Goal: Information Seeking & Learning: Learn about a topic

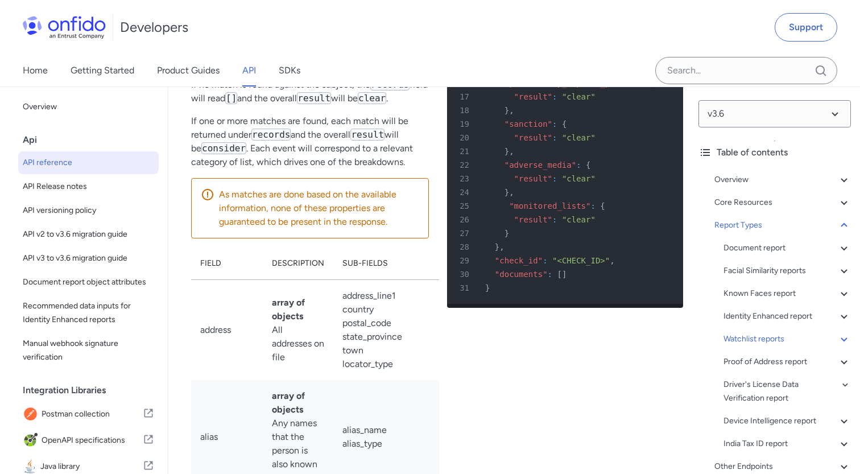
scroll to position [69, 0]
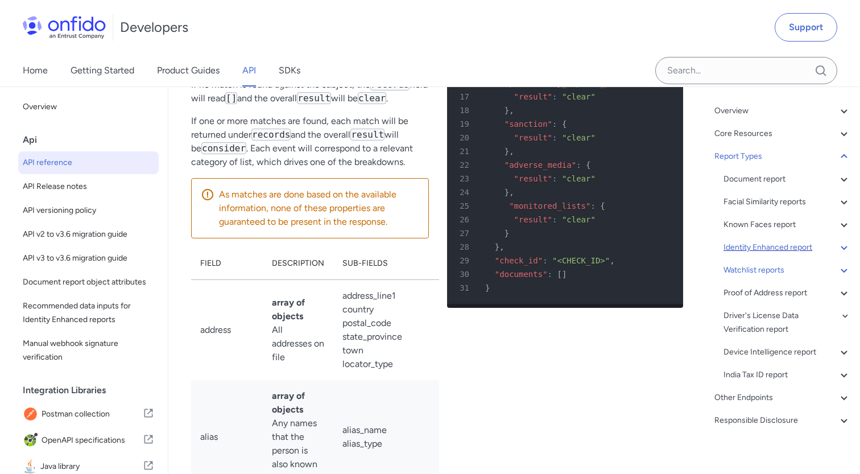
click at [752, 250] on div "Identity Enhanced report" at bounding box center [787, 248] width 127 height 14
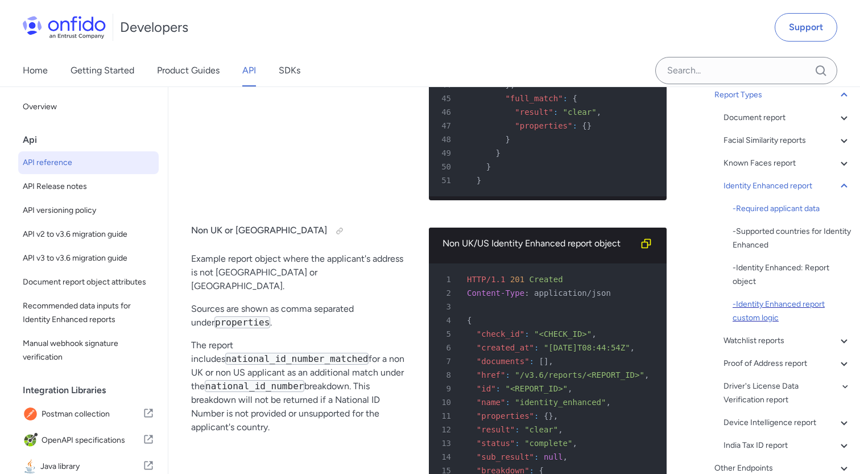
scroll to position [137, 0]
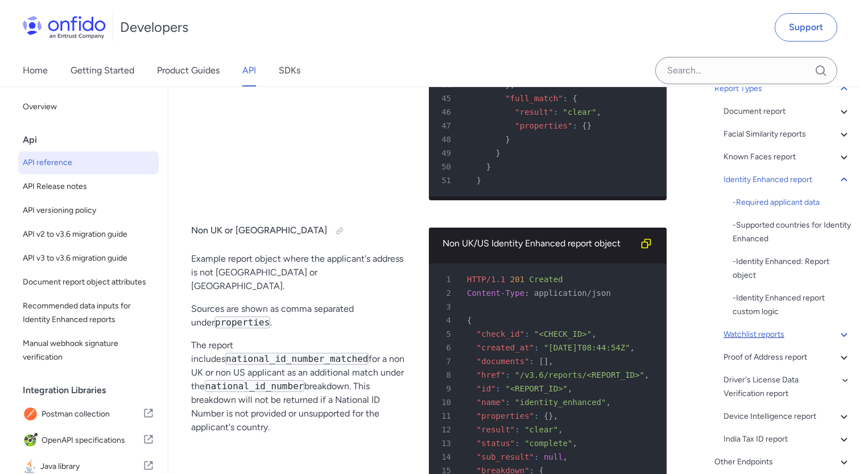
click at [745, 339] on div "Watchlist reports" at bounding box center [787, 335] width 127 height 14
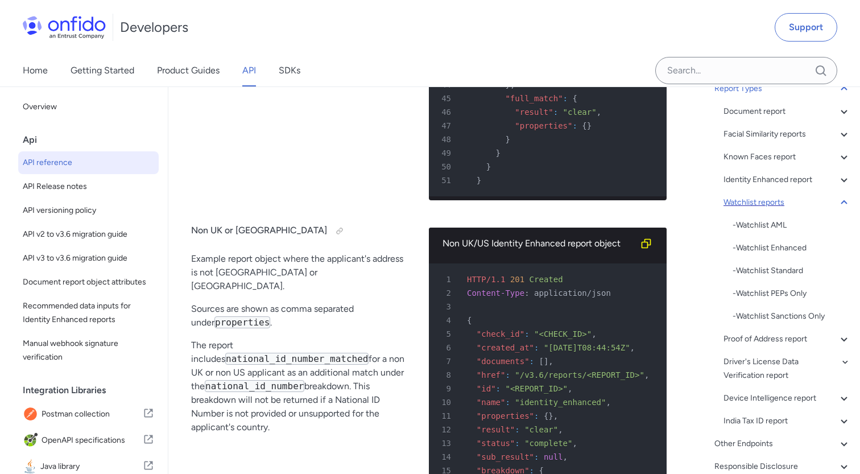
scroll to position [78598, 0]
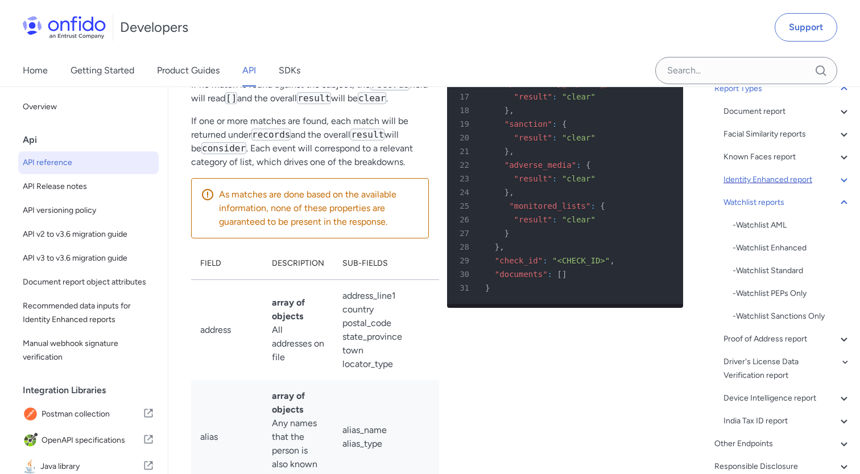
click at [757, 178] on div "Identity Enhanced report" at bounding box center [787, 180] width 127 height 14
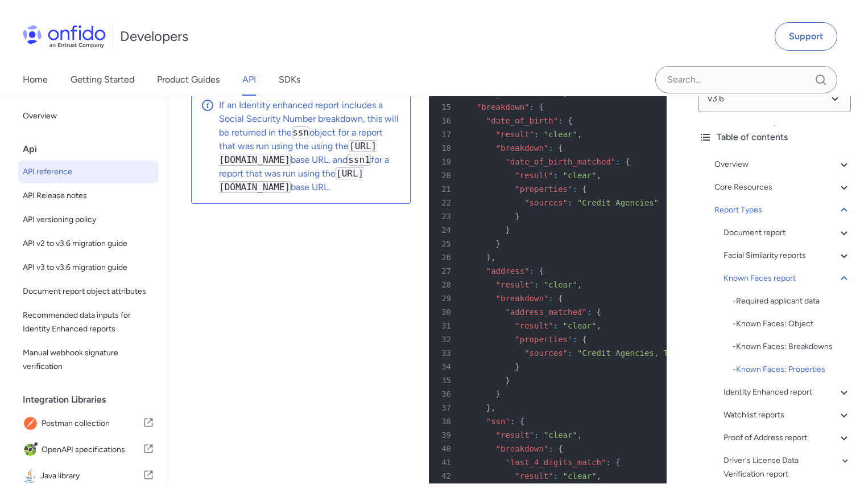
scroll to position [74800, 0]
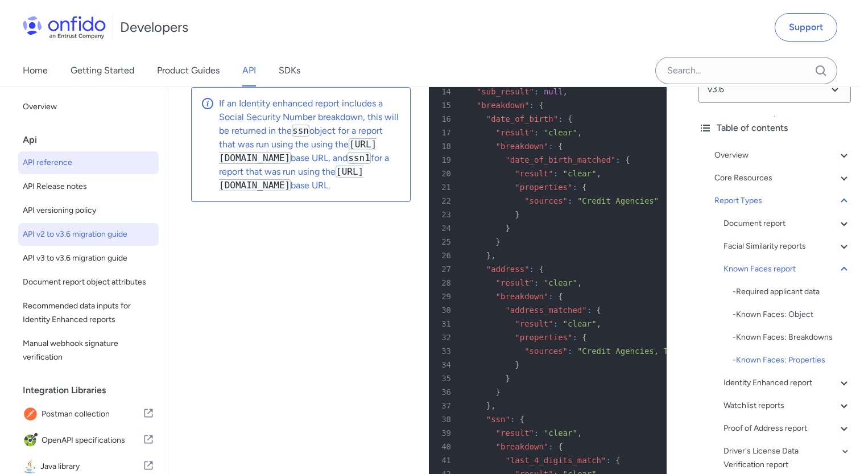
click at [65, 229] on span "API v2 to v3.6 migration guide" at bounding box center [88, 235] width 131 height 14
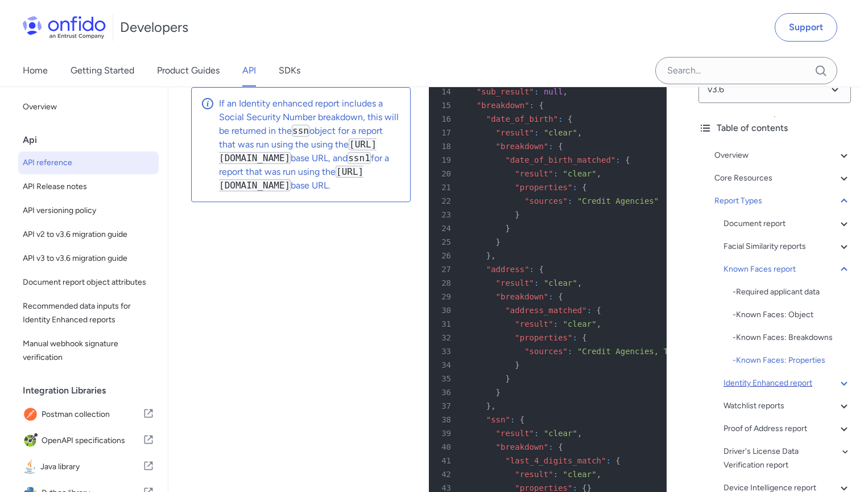
click at [725, 381] on div "Identity Enhanced report" at bounding box center [787, 383] width 127 height 14
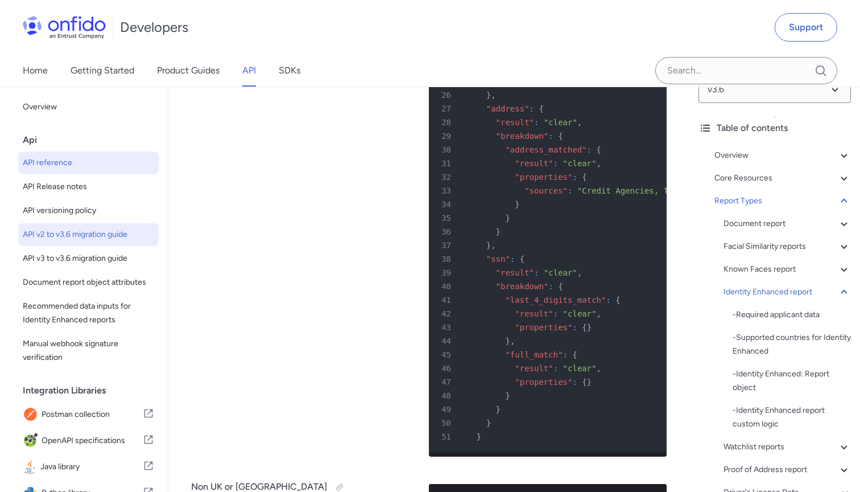
click at [42, 230] on span "API v2 to v3.6 migration guide" at bounding box center [88, 235] width 131 height 14
click at [90, 234] on span "API v2 to v3.6 migration guide" at bounding box center [88, 235] width 131 height 14
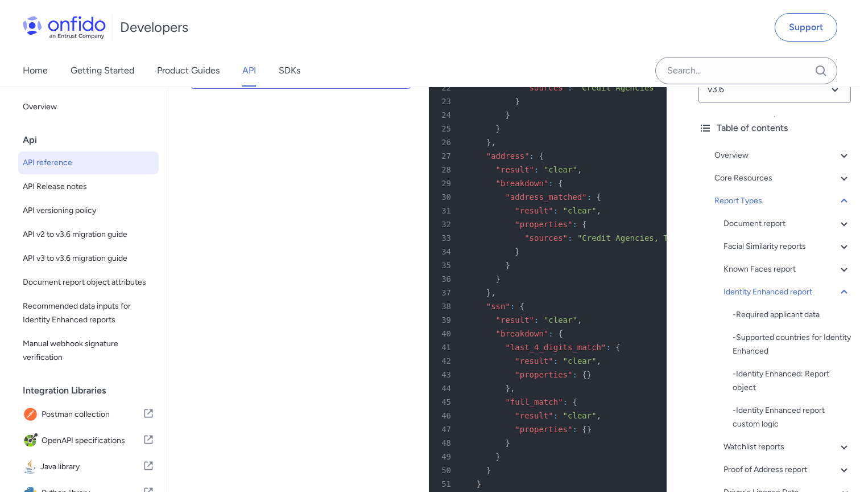
scroll to position [74913, 0]
click at [64, 256] on span "API v3 to v3.6 migration guide" at bounding box center [88, 259] width 131 height 14
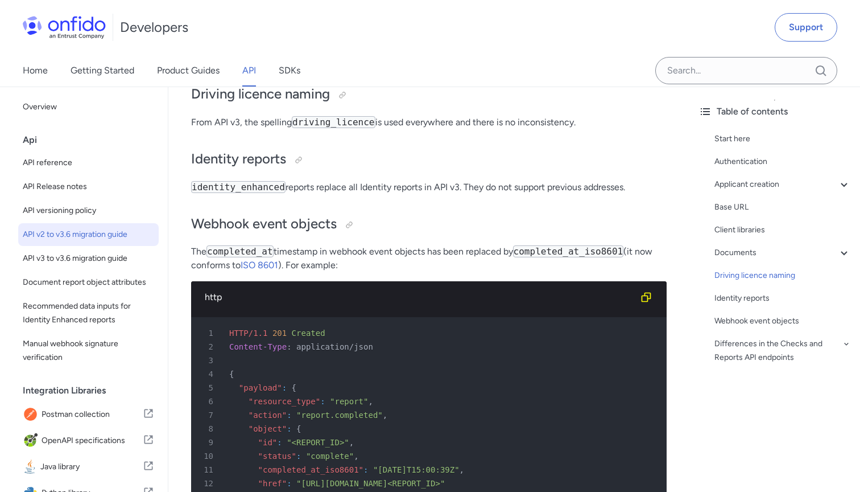
scroll to position [1743, 0]
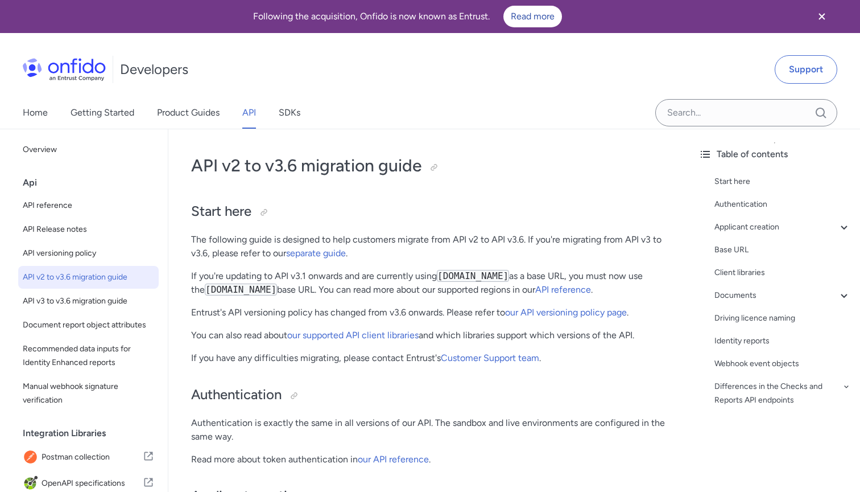
click at [56, 273] on span "API v2 to v3.6 migration guide" at bounding box center [88, 277] width 131 height 14
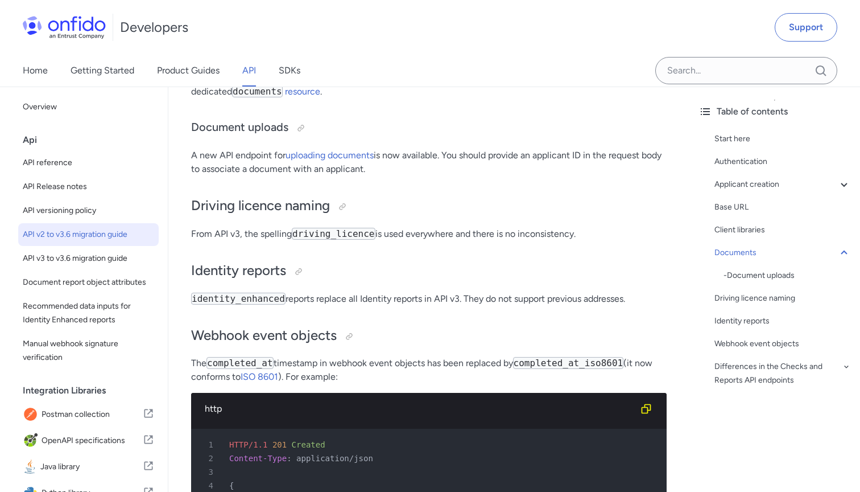
scroll to position [1723, 0]
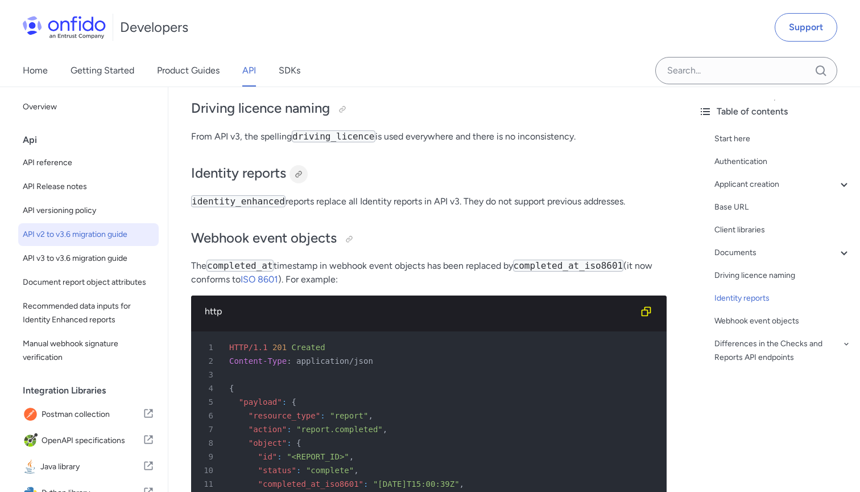
click at [302, 179] on div at bounding box center [298, 174] width 9 height 9
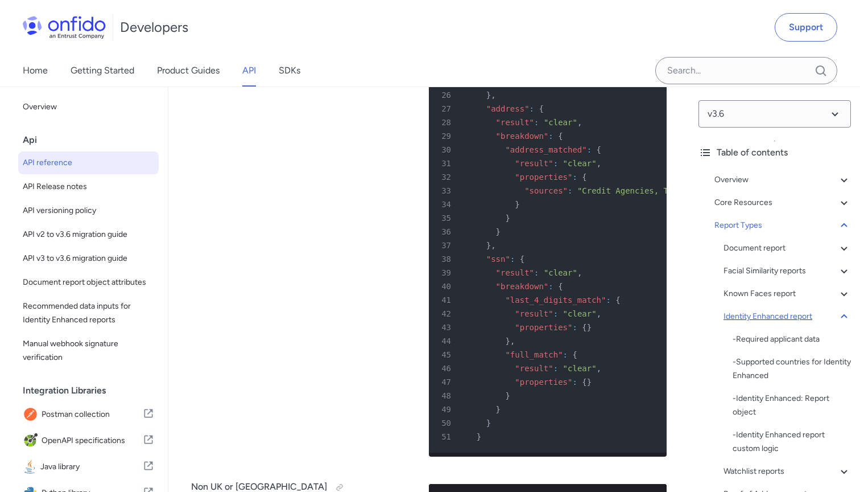
click at [755, 316] on div "Identity Enhanced report" at bounding box center [787, 317] width 127 height 14
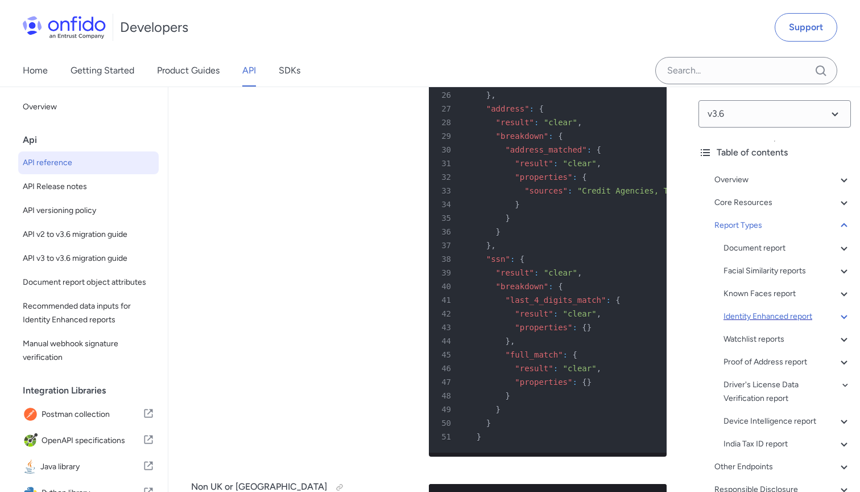
click at [755, 316] on div "Identity Enhanced report" at bounding box center [787, 317] width 127 height 14
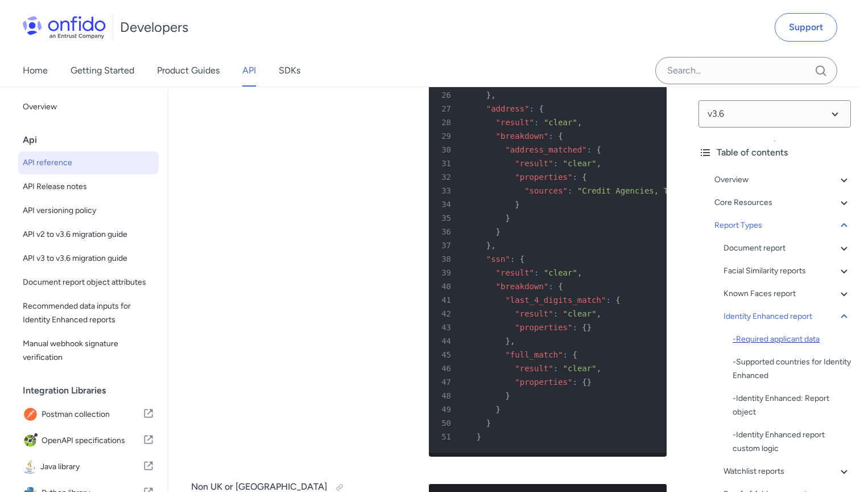
click at [758, 336] on div "- Required applicant data" at bounding box center [792, 339] width 118 height 14
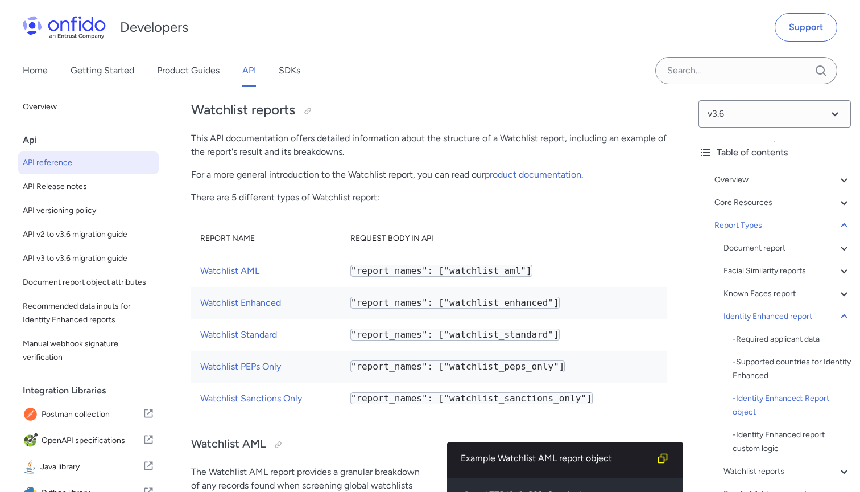
scroll to position [76169, 0]
